Goal: Task Accomplishment & Management: Use online tool/utility

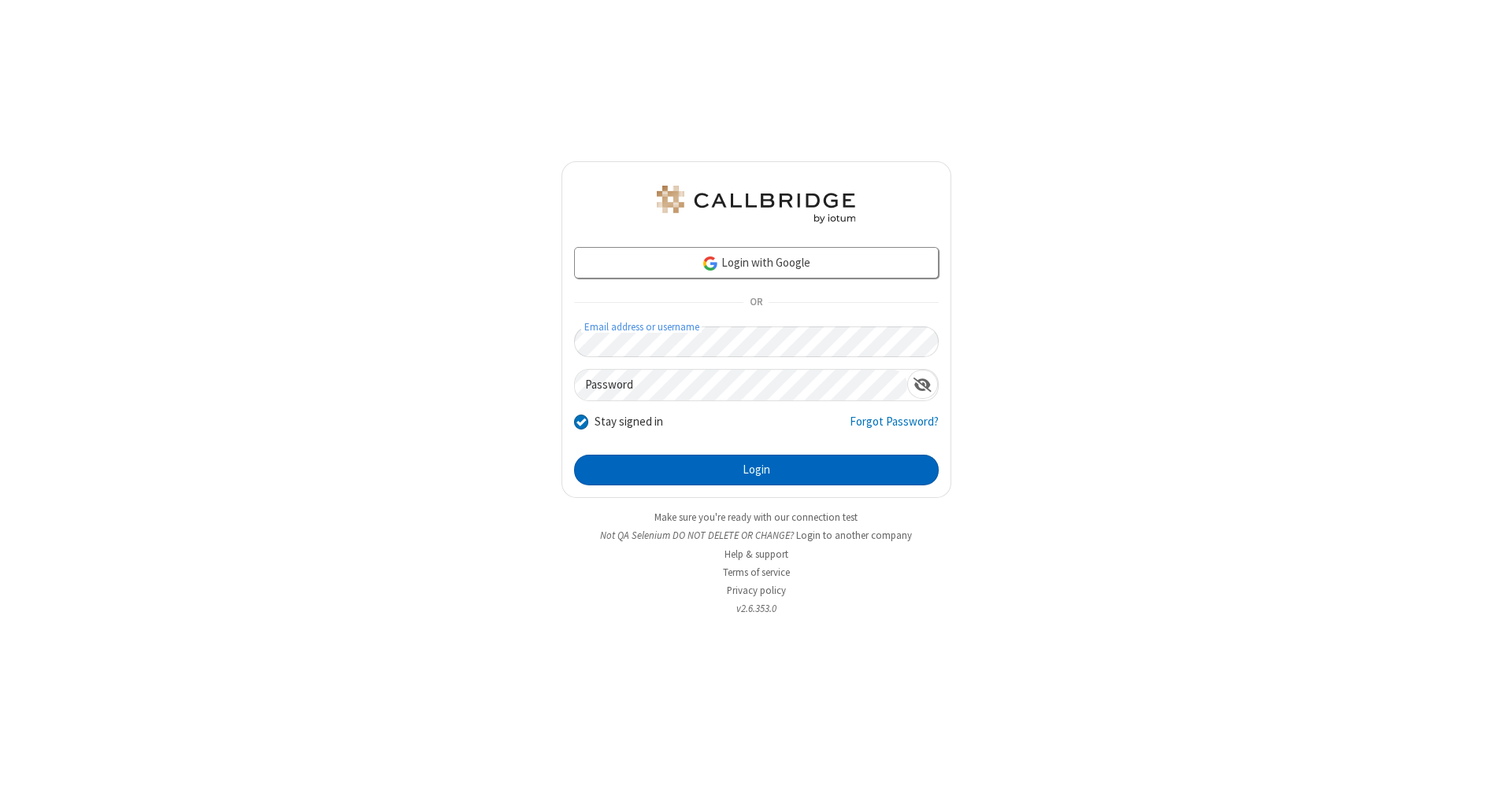
click at [756, 471] on button "Login" at bounding box center [756, 470] width 365 height 31
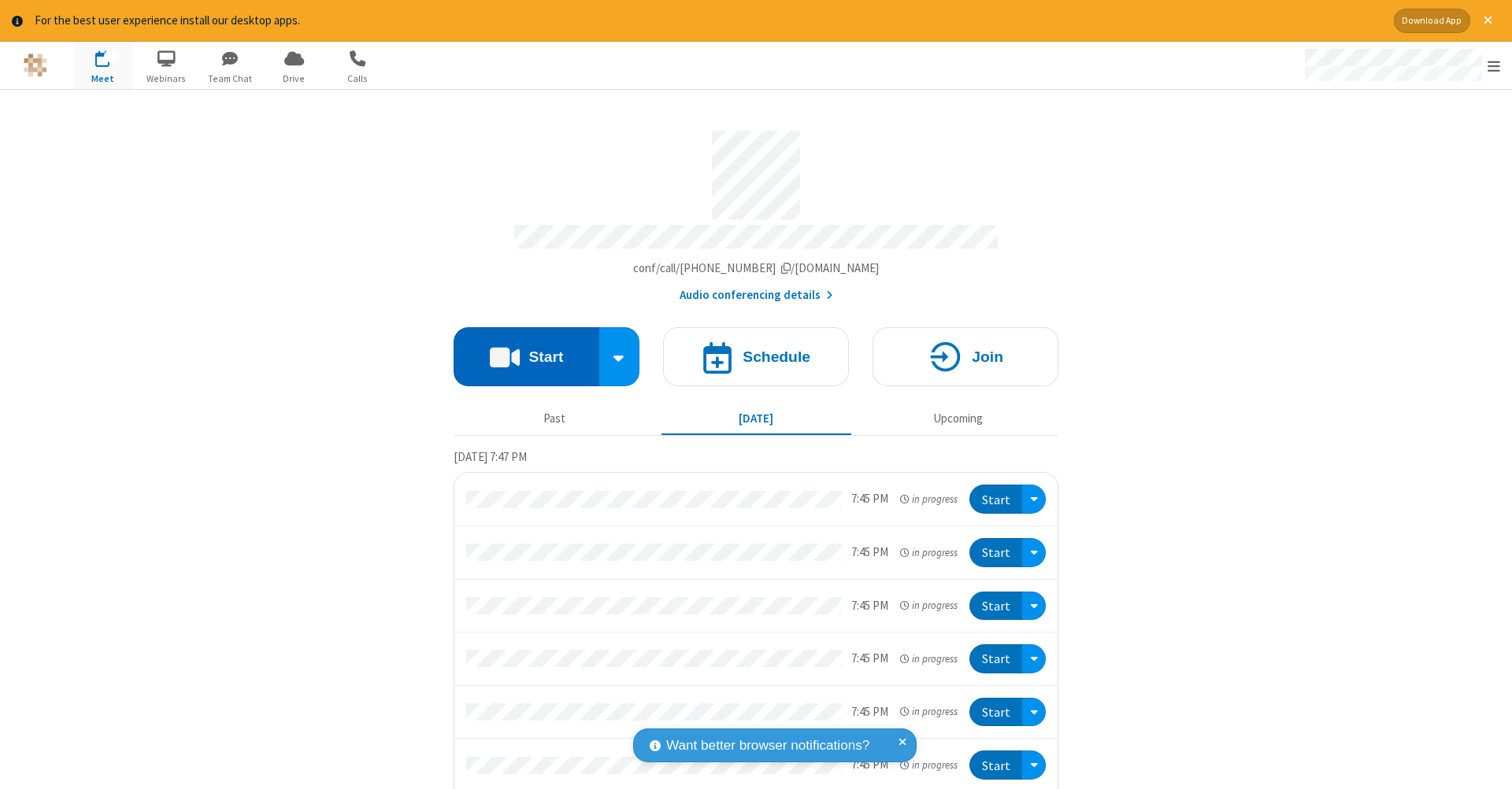
click at [520, 348] on button "Start" at bounding box center [526, 356] width 146 height 59
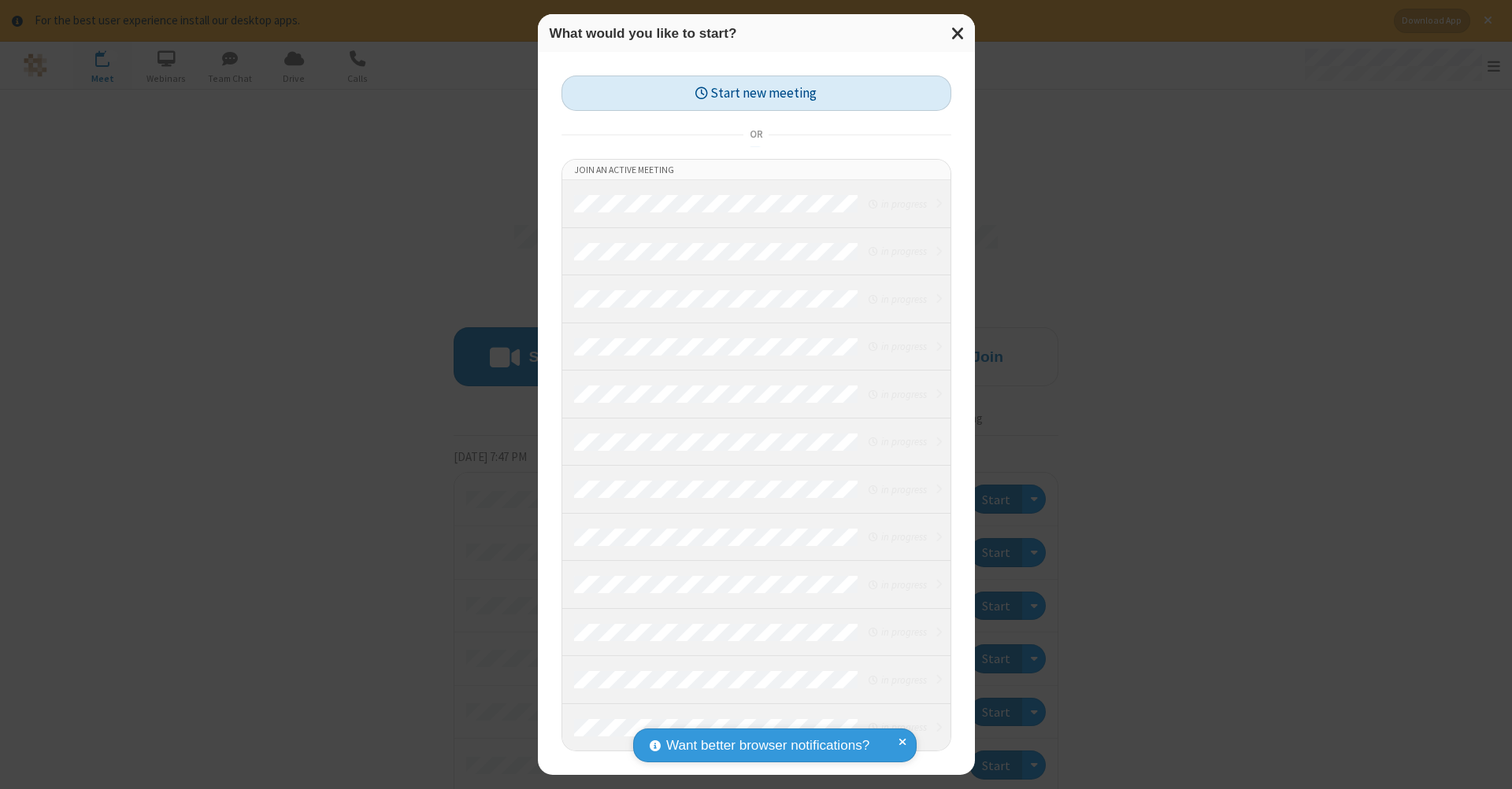
click at [756, 93] on button "Start new meeting" at bounding box center [756, 93] width 390 height 36
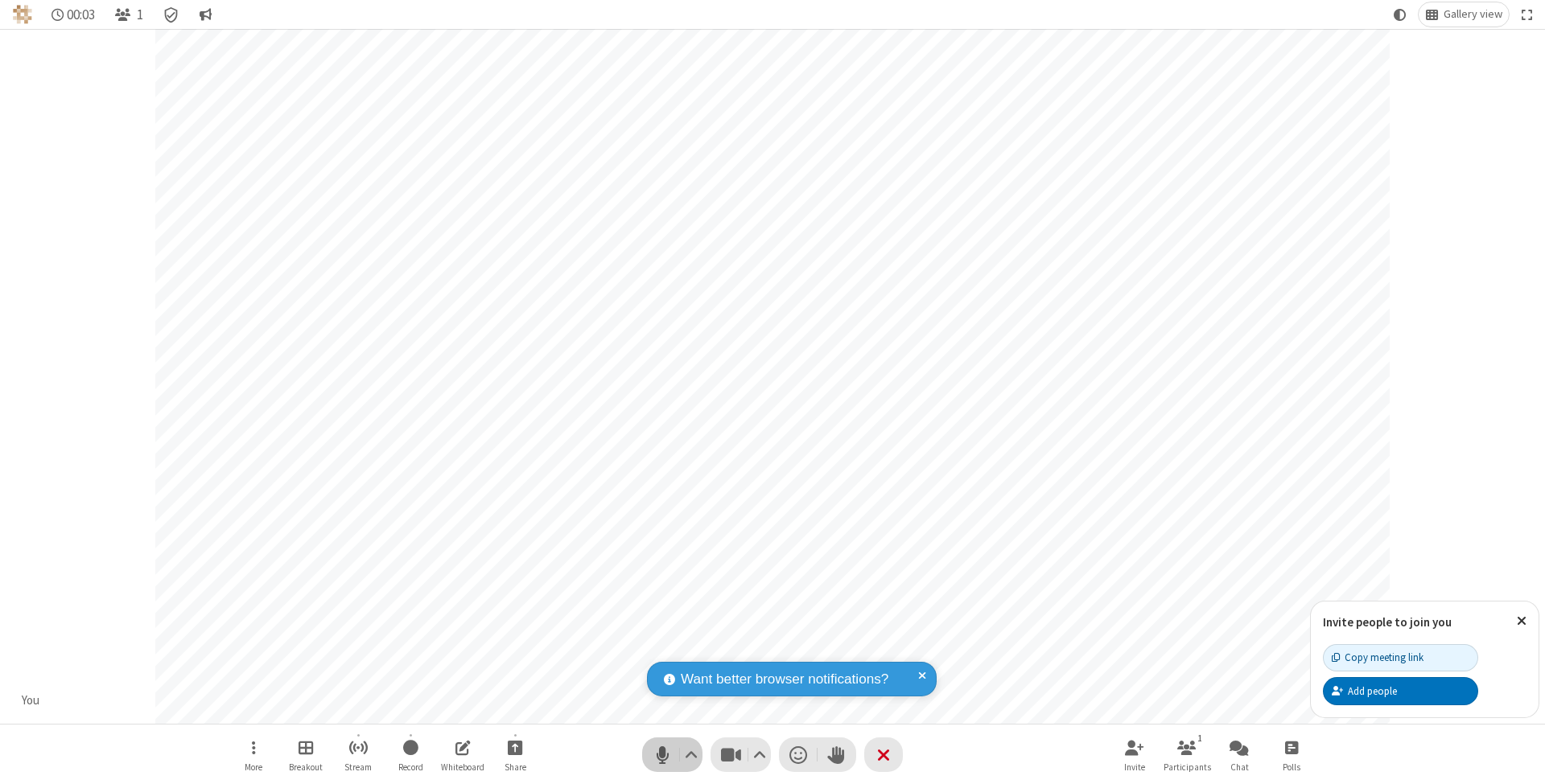
click at [662, 755] on span "Mute (⌘+Shift+A)" at bounding box center [662, 755] width 24 height 23
click at [662, 755] on span "Unmute (⌘+Shift+A)" at bounding box center [662, 755] width 24 height 23
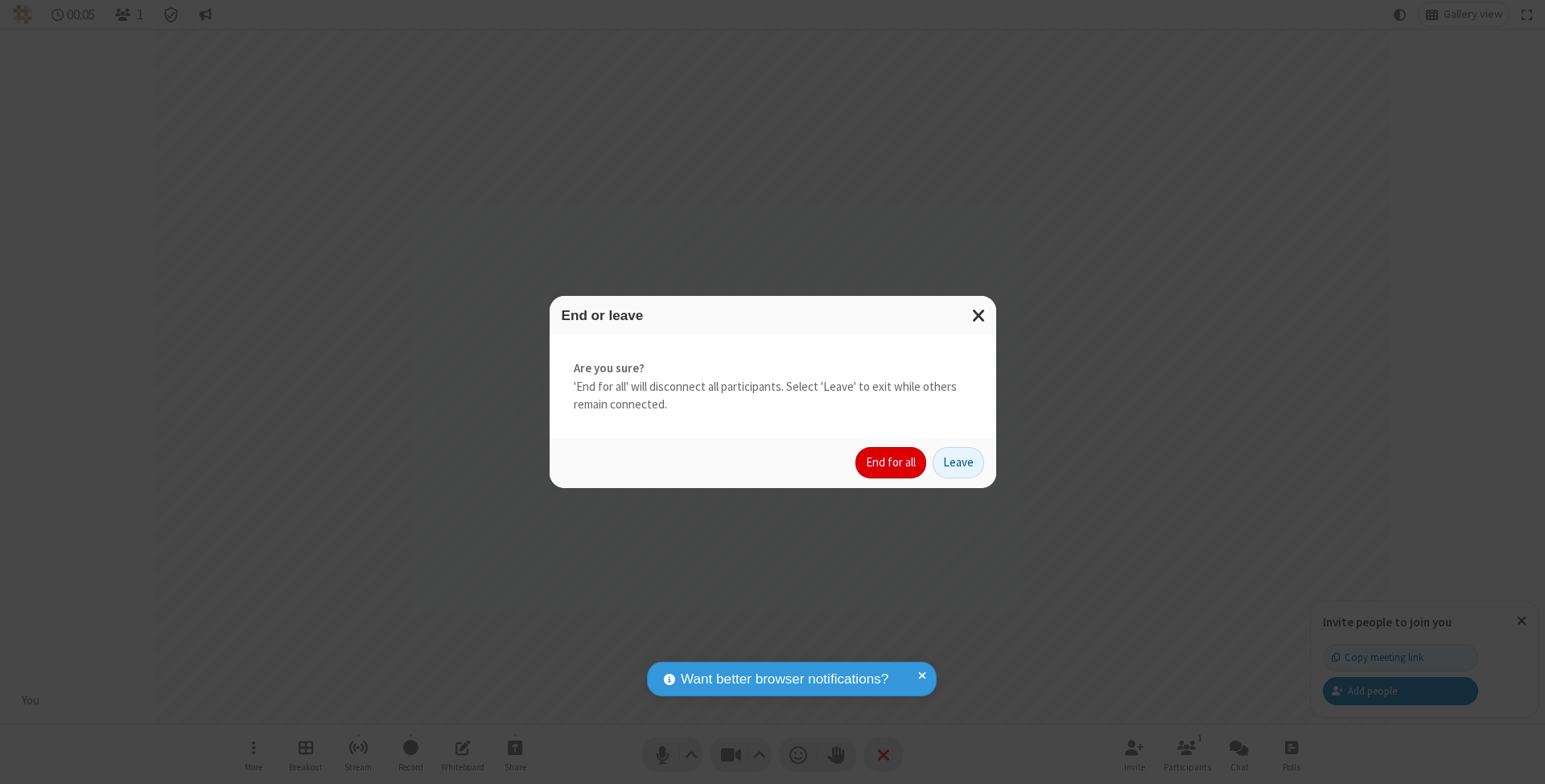
click at [892, 462] on button "End for all" at bounding box center [891, 463] width 71 height 32
